Goal: Find specific page/section: Find specific page/section

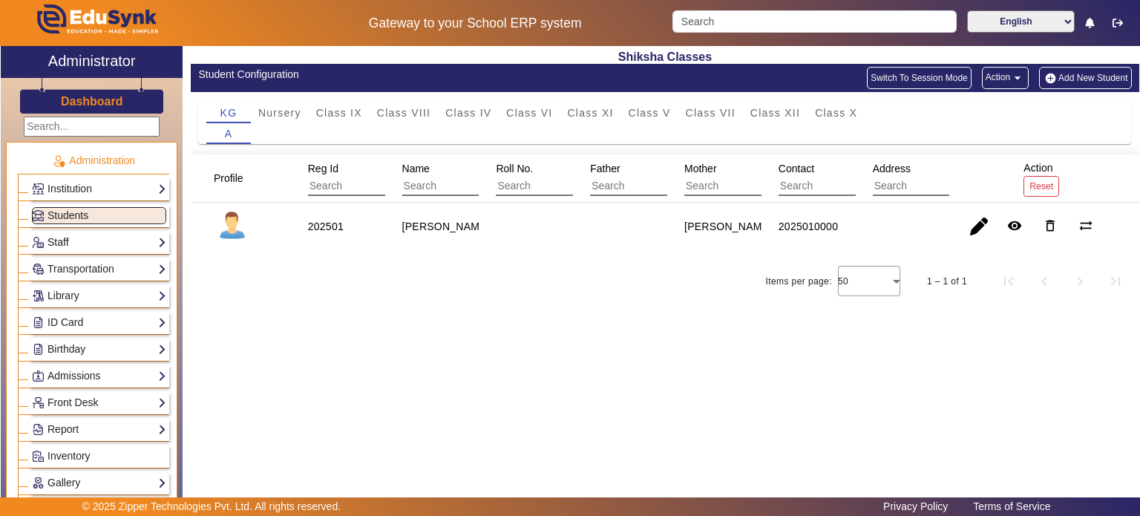
click at [108, 234] on link "Staff" at bounding box center [99, 242] width 134 height 17
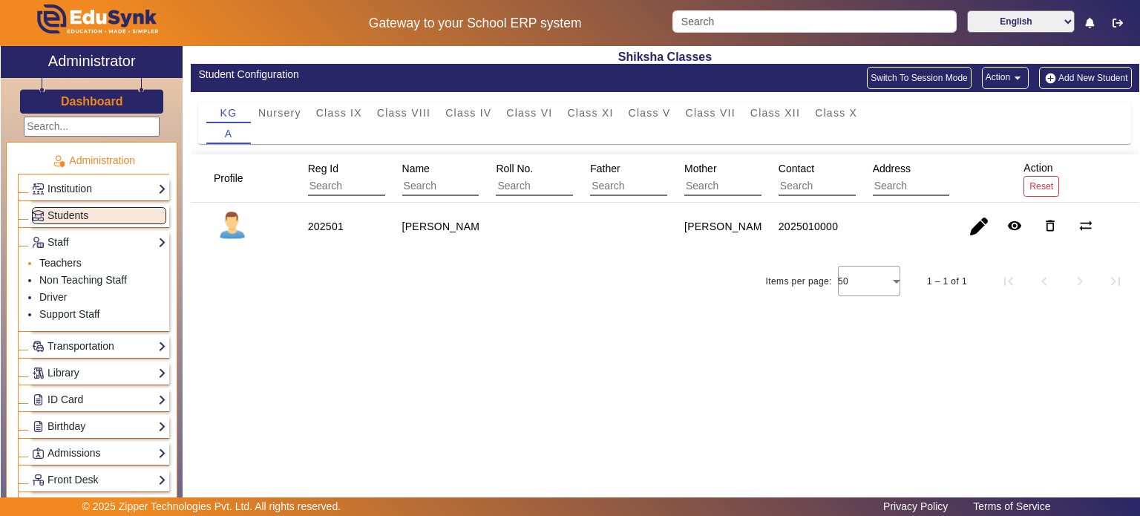
click at [78, 261] on link "Teachers" at bounding box center [60, 263] width 42 height 12
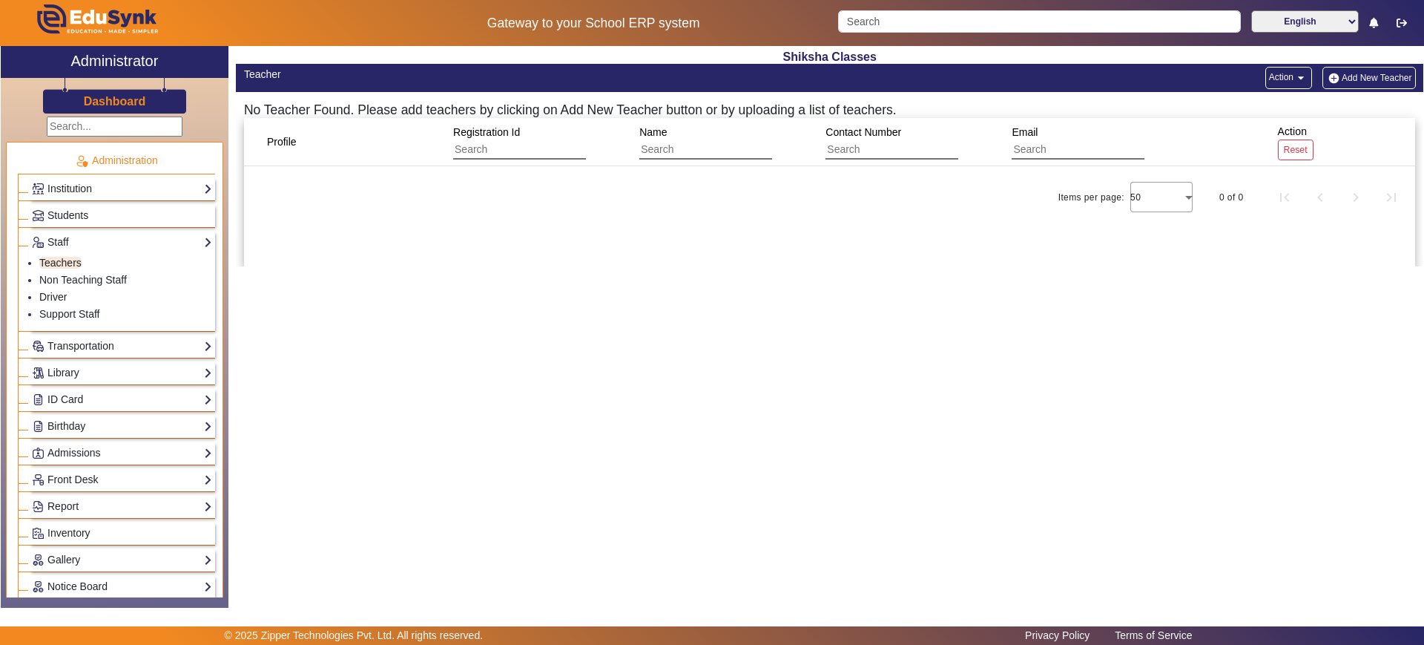
drag, startPoint x: 1105, startPoint y: 2, endPoint x: 834, endPoint y: 299, distance: 401.7
click at [834, 299] on div "Shiksha Classes Teacher Action arrow_drop_down Add New Teacher No Teacher Found…" at bounding box center [826, 319] width 1195 height 546
click at [80, 509] on link "Report" at bounding box center [122, 506] width 180 height 17
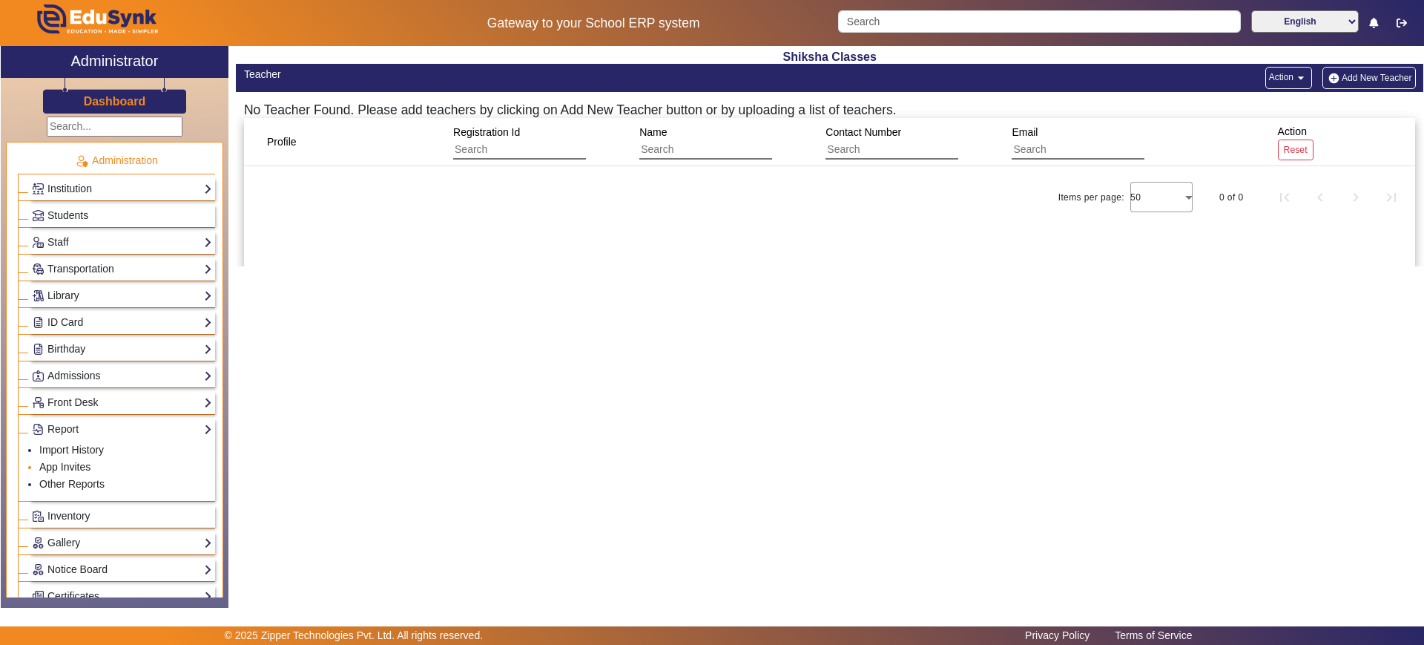
click at [73, 464] on link "App Invites" at bounding box center [64, 467] width 51 height 12
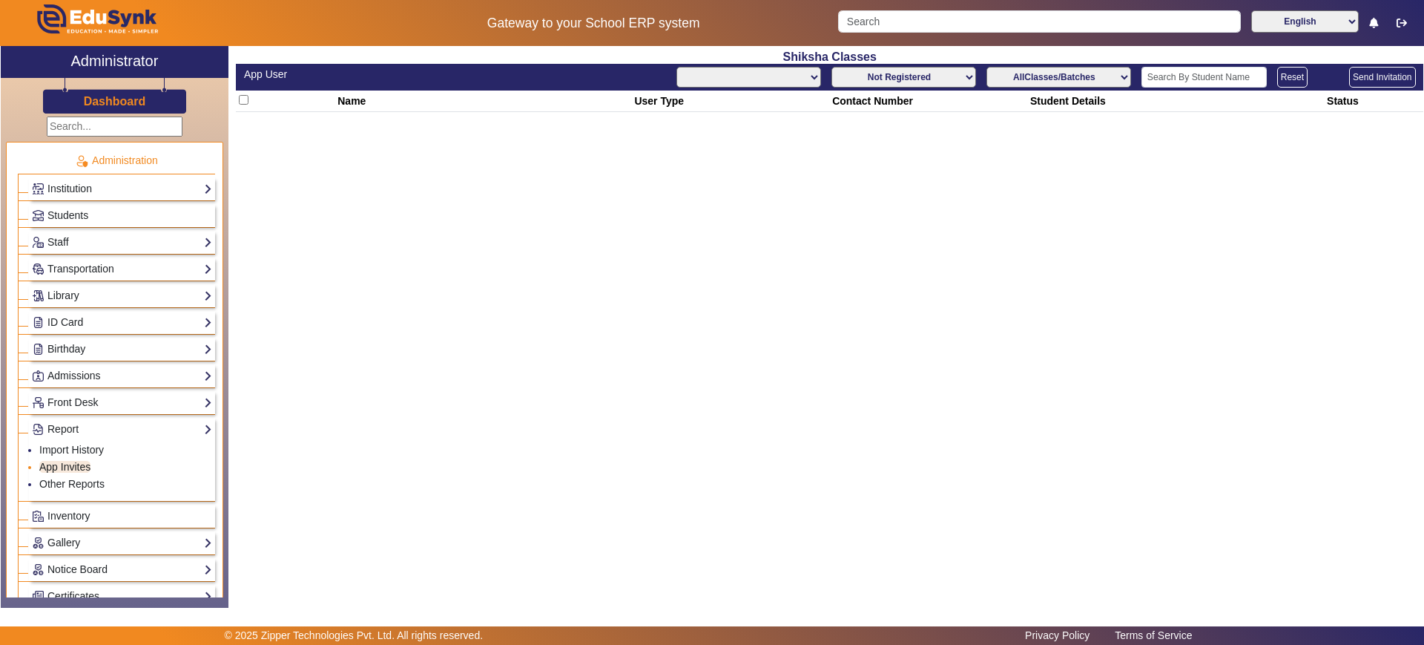
select select "All"
